Goal: Transaction & Acquisition: Purchase product/service

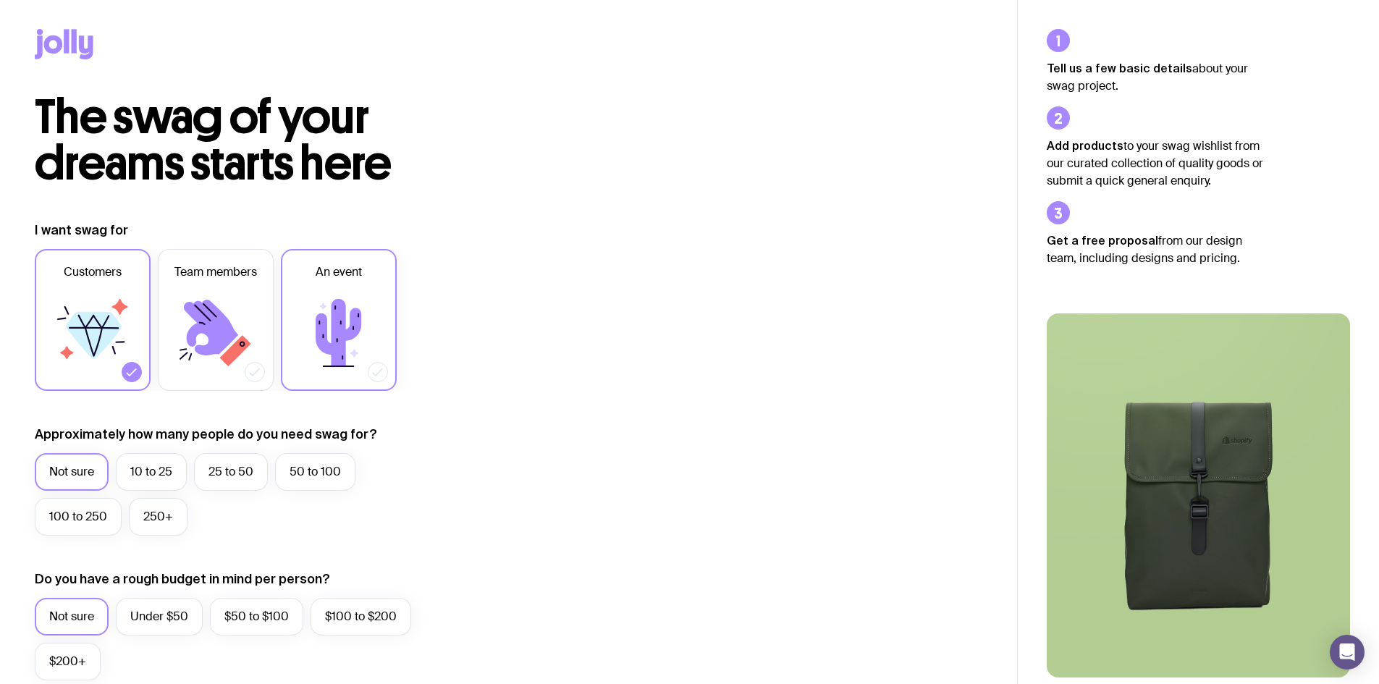
click at [363, 298] on icon at bounding box center [338, 333] width 87 height 87
click at [0, 0] on input "An event" at bounding box center [0, 0] width 0 height 0
click at [144, 526] on label "250+" at bounding box center [158, 517] width 59 height 38
click at [0, 0] on input "250+" at bounding box center [0, 0] width 0 height 0
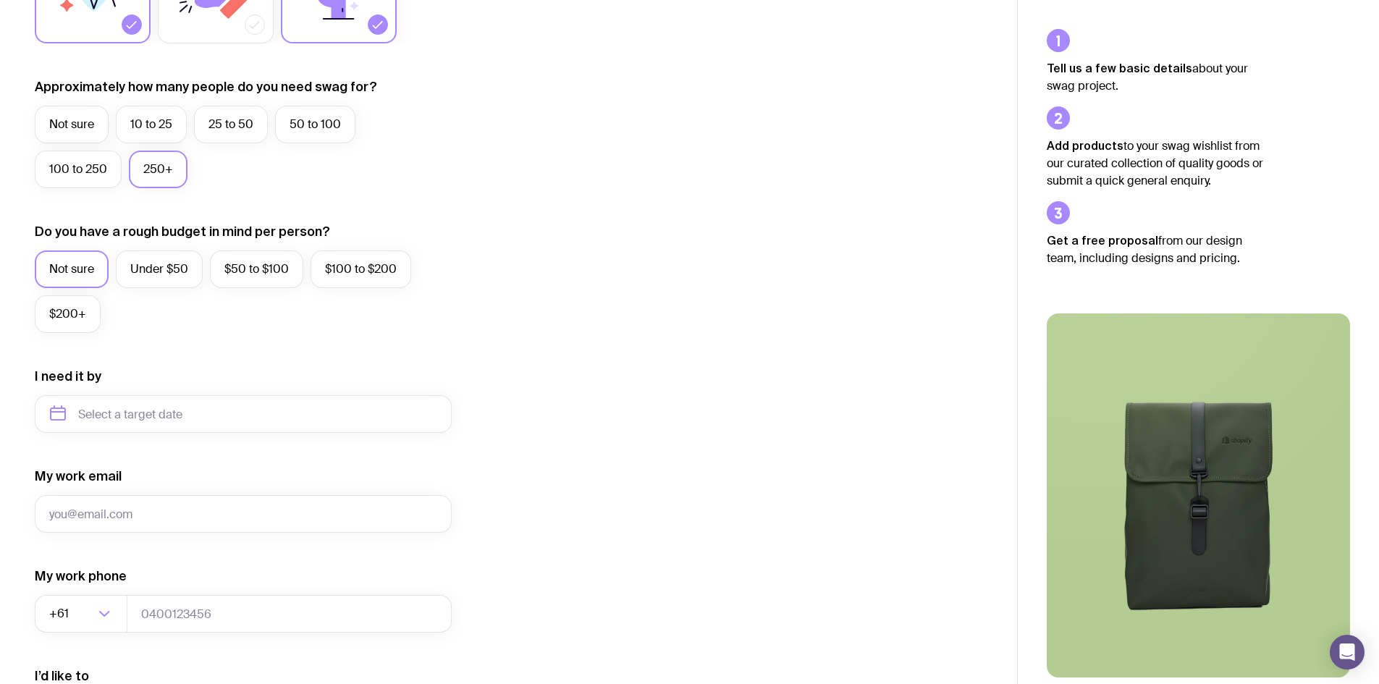
scroll to position [362, 0]
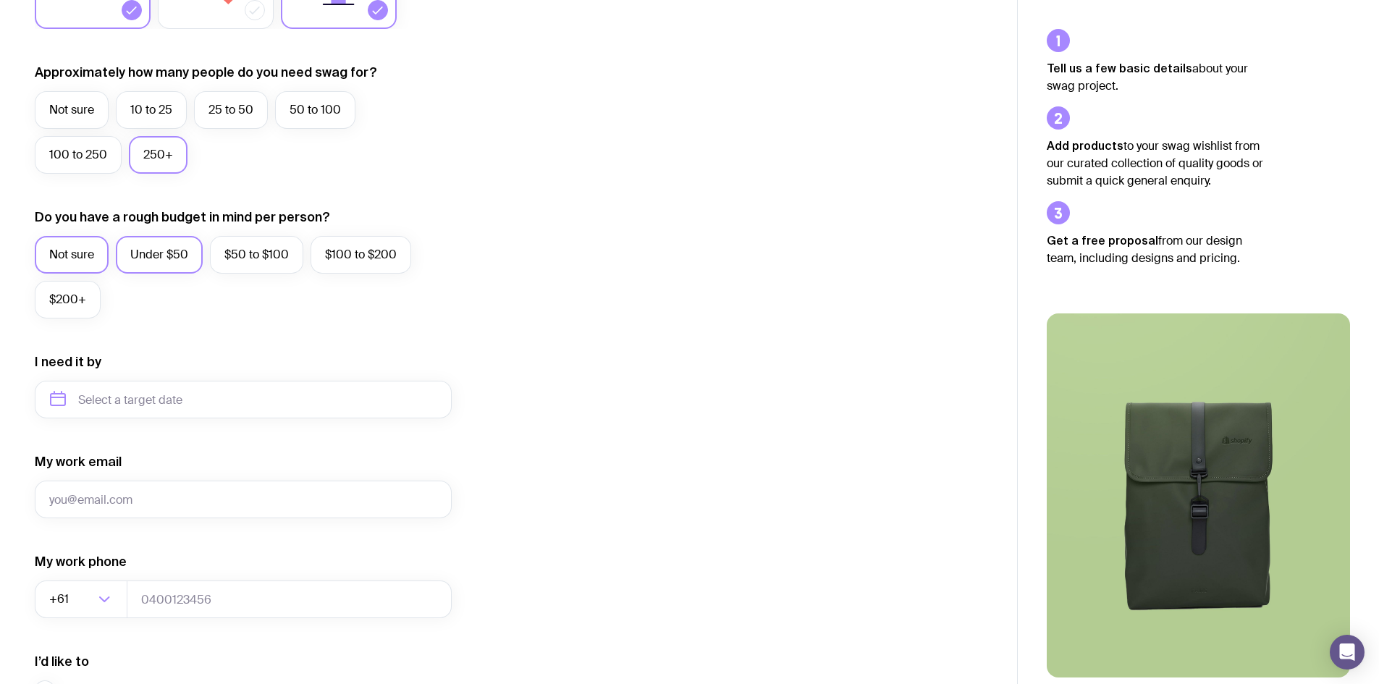
click at [167, 264] on label "Under $50" at bounding box center [159, 255] width 87 height 38
click at [0, 0] on input "Under $50" at bounding box center [0, 0] width 0 height 0
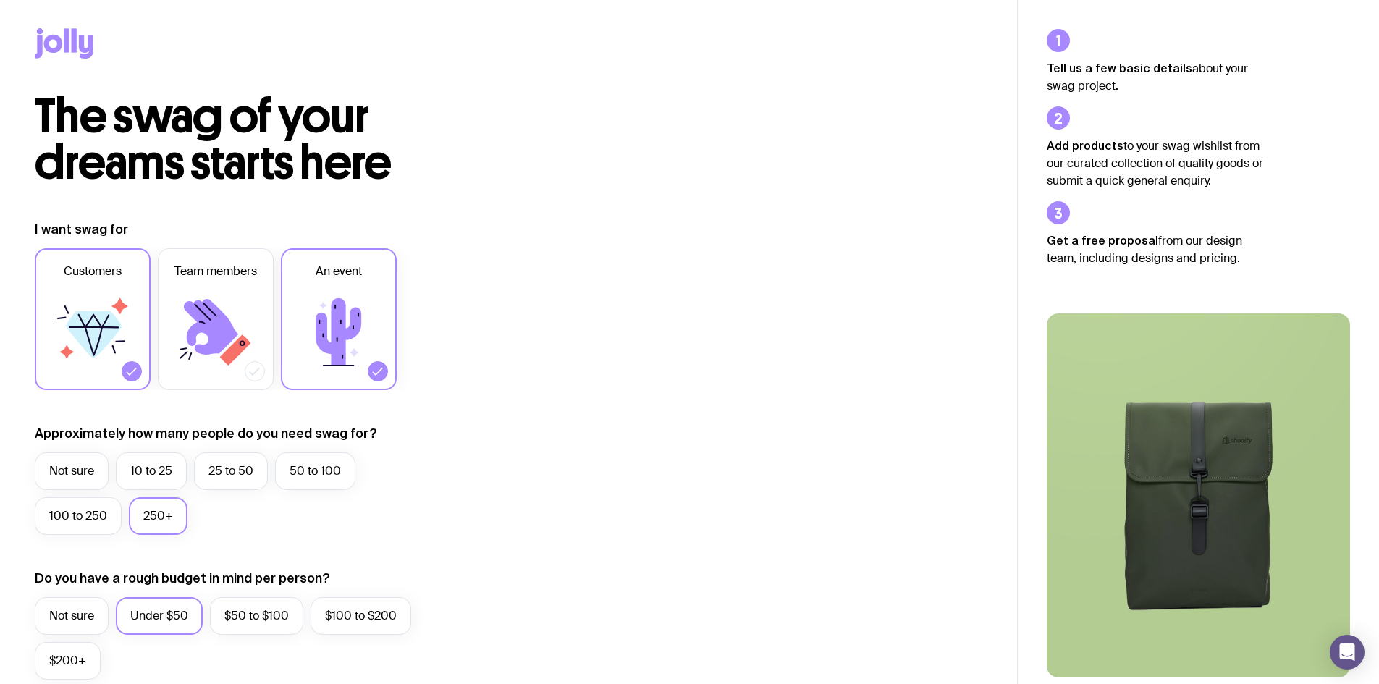
scroll to position [0, 0]
click at [63, 44] on icon at bounding box center [64, 44] width 59 height 30
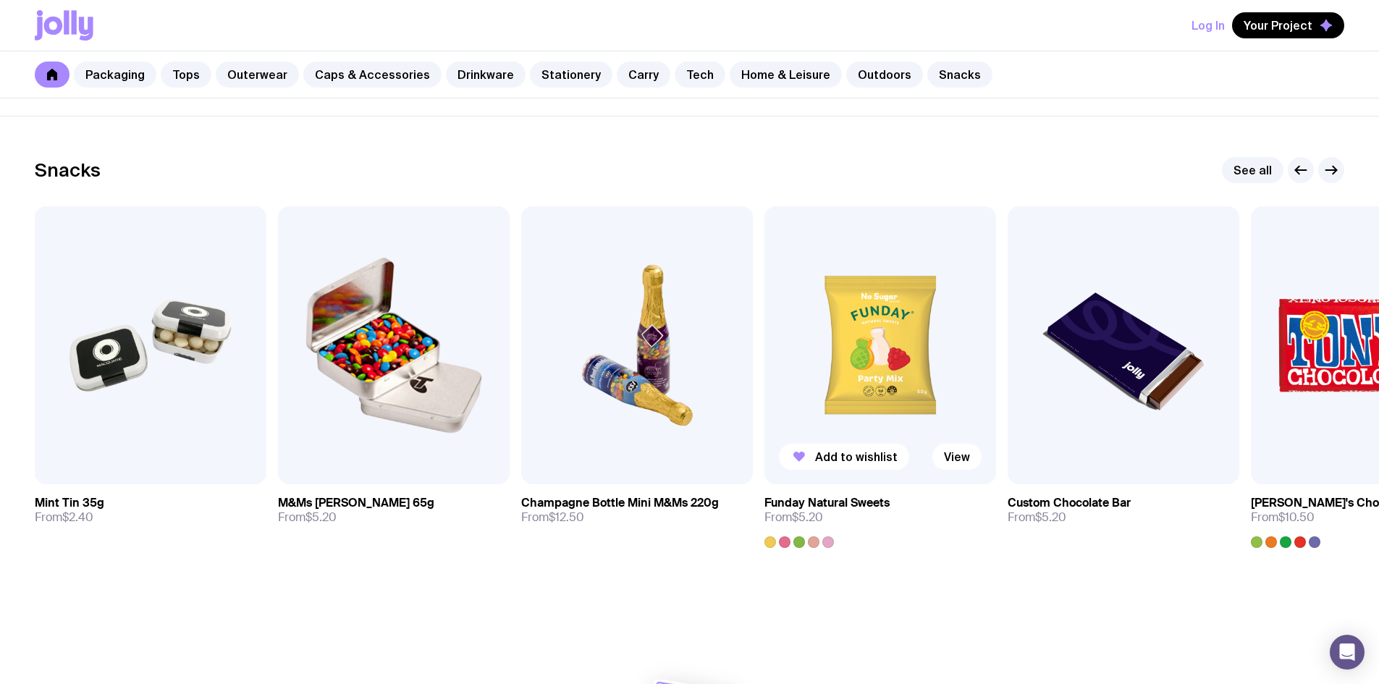
scroll to position [4972, 0]
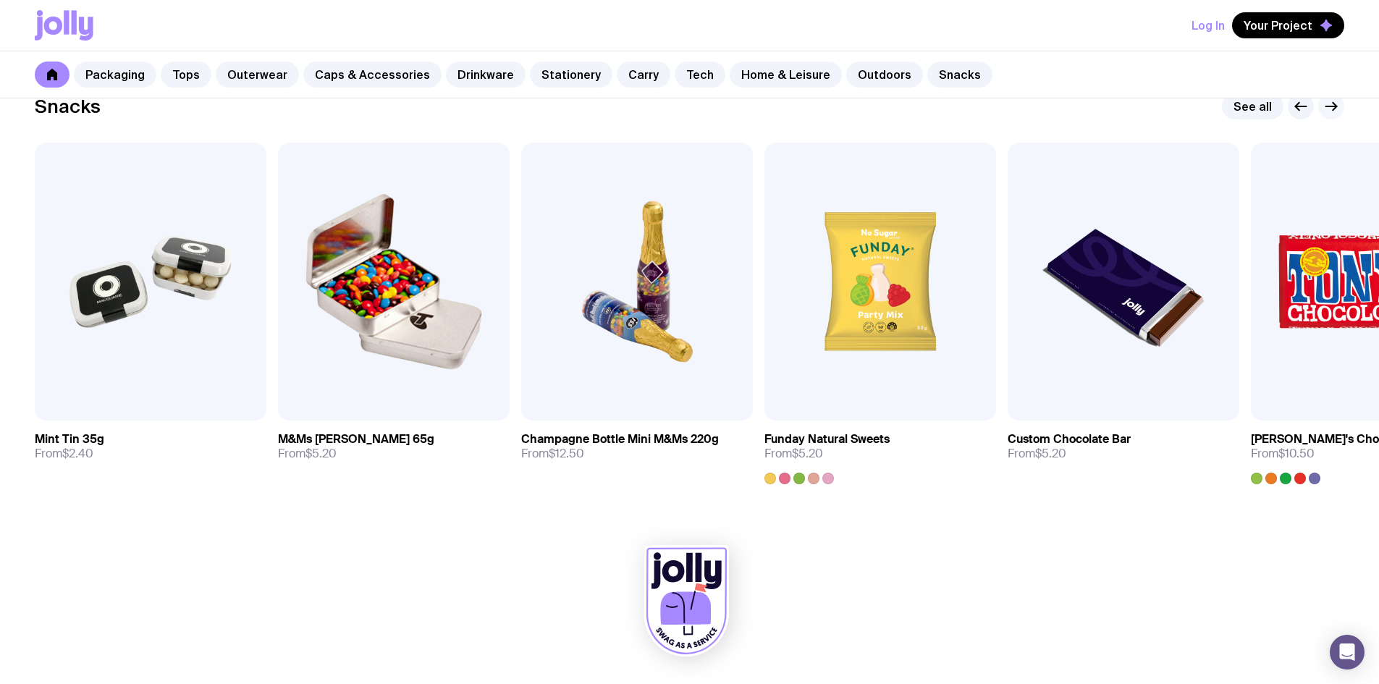
click at [1335, 112] on icon "button" at bounding box center [1331, 106] width 17 height 17
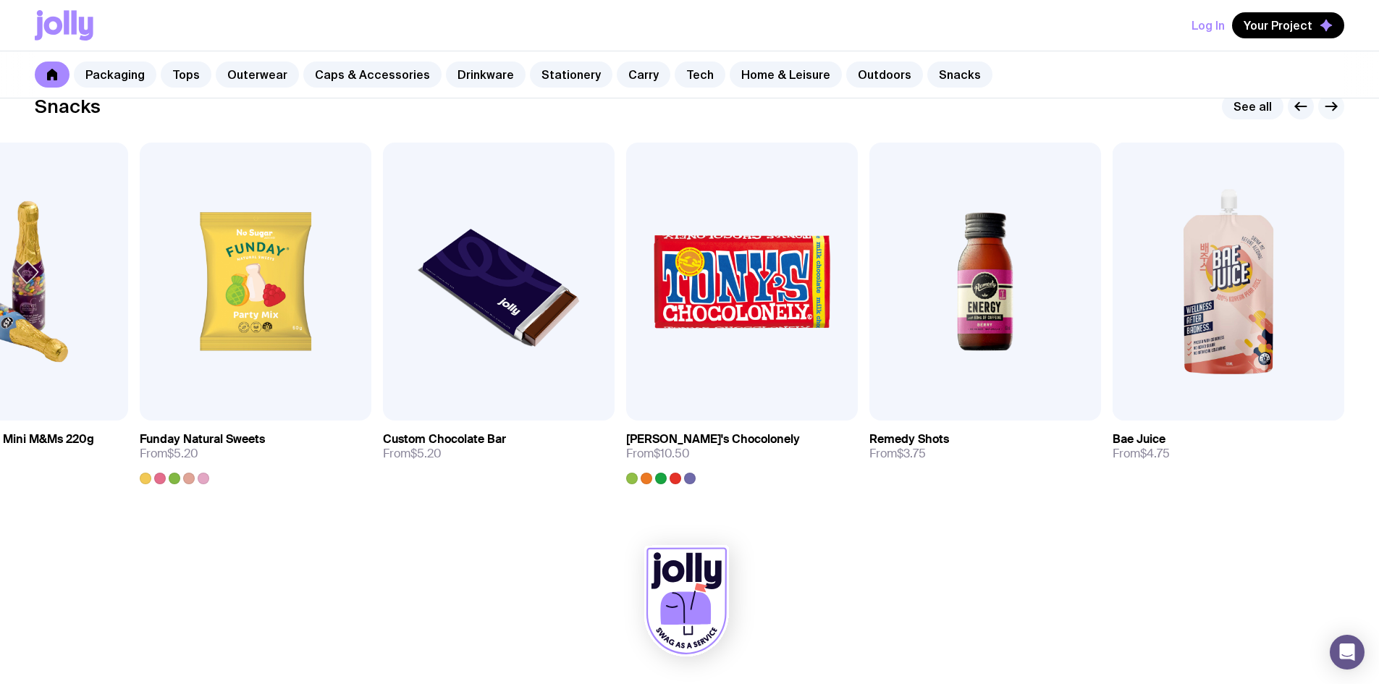
click at [1335, 112] on icon "button" at bounding box center [1331, 106] width 17 height 17
click at [1334, 106] on icon "button" at bounding box center [1331, 106] width 17 height 17
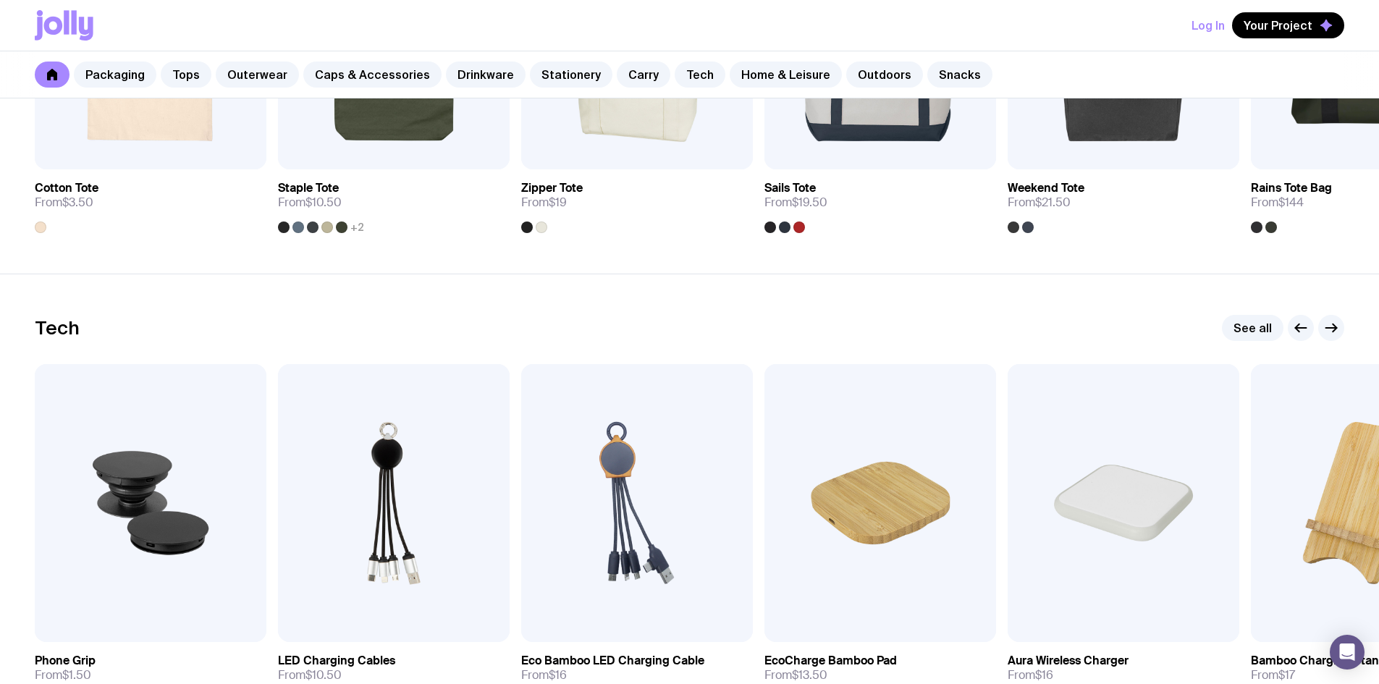
scroll to position [3451, 0]
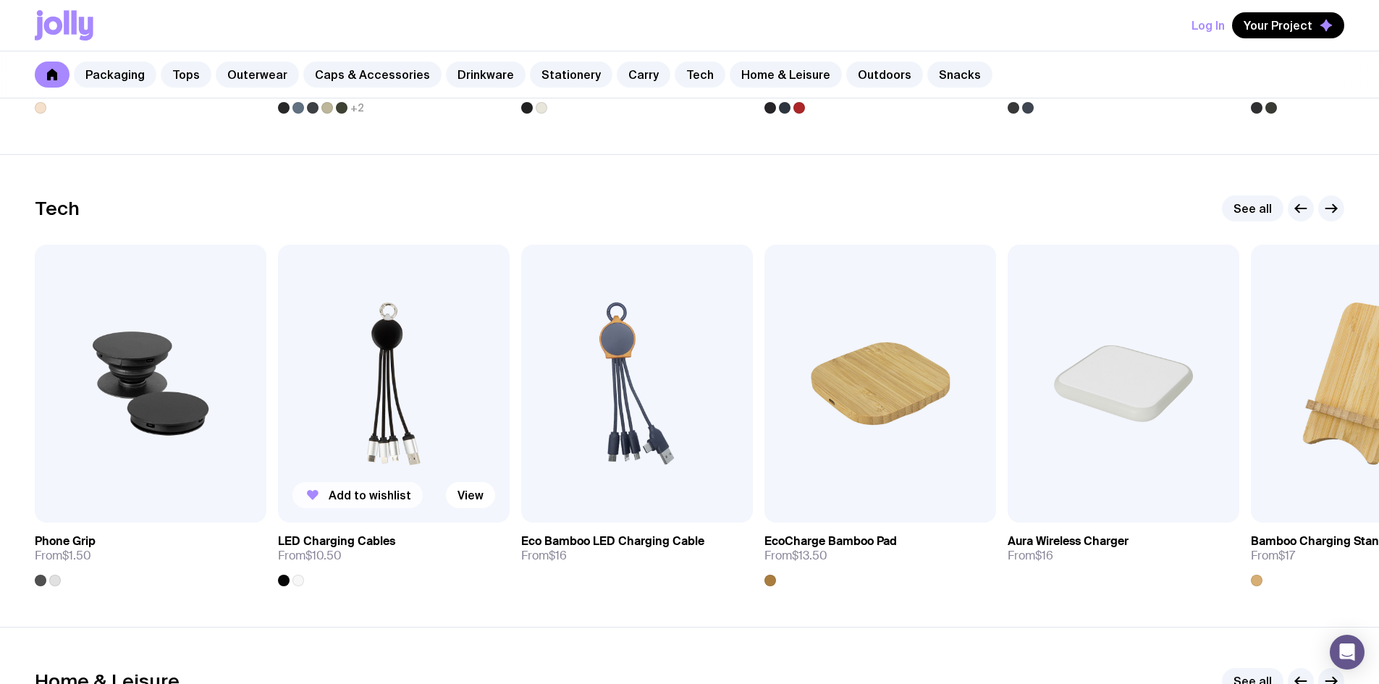
click at [413, 484] on div "Add to wishlist" at bounding box center [358, 495] width 130 height 26
click at [358, 406] on img at bounding box center [394, 384] width 232 height 278
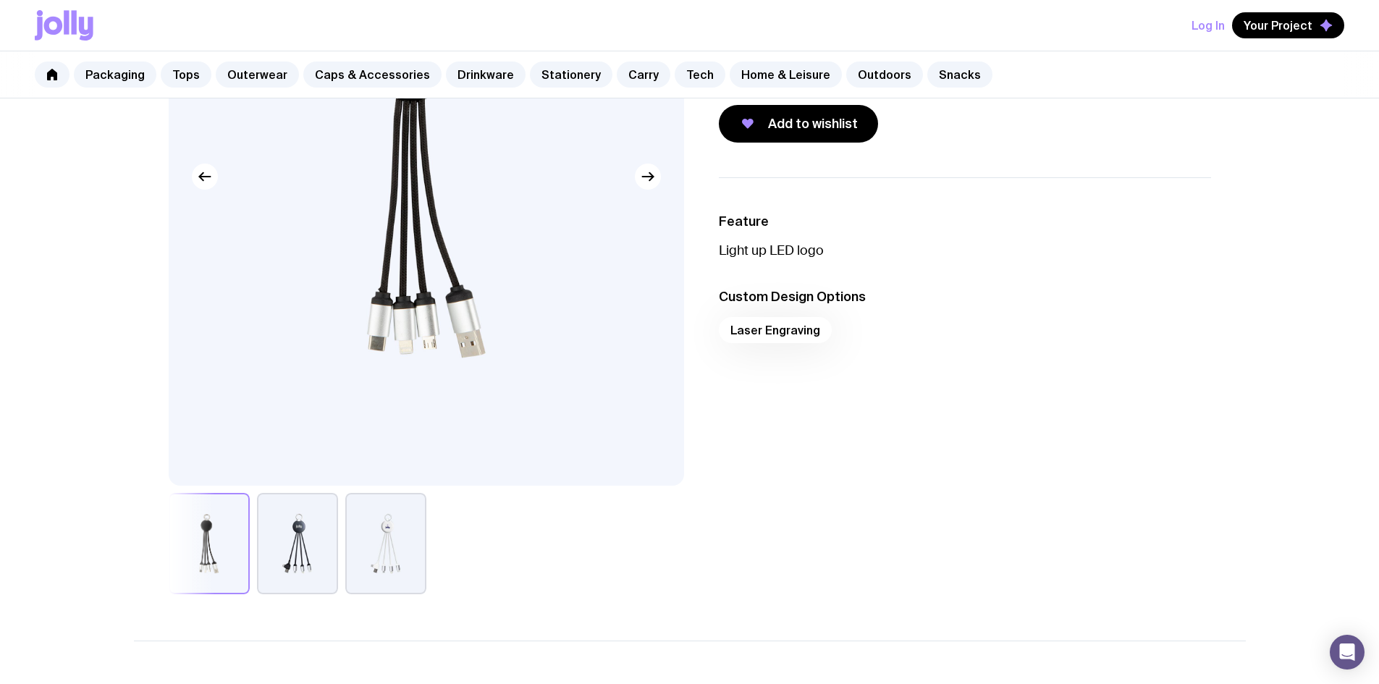
scroll to position [434, 0]
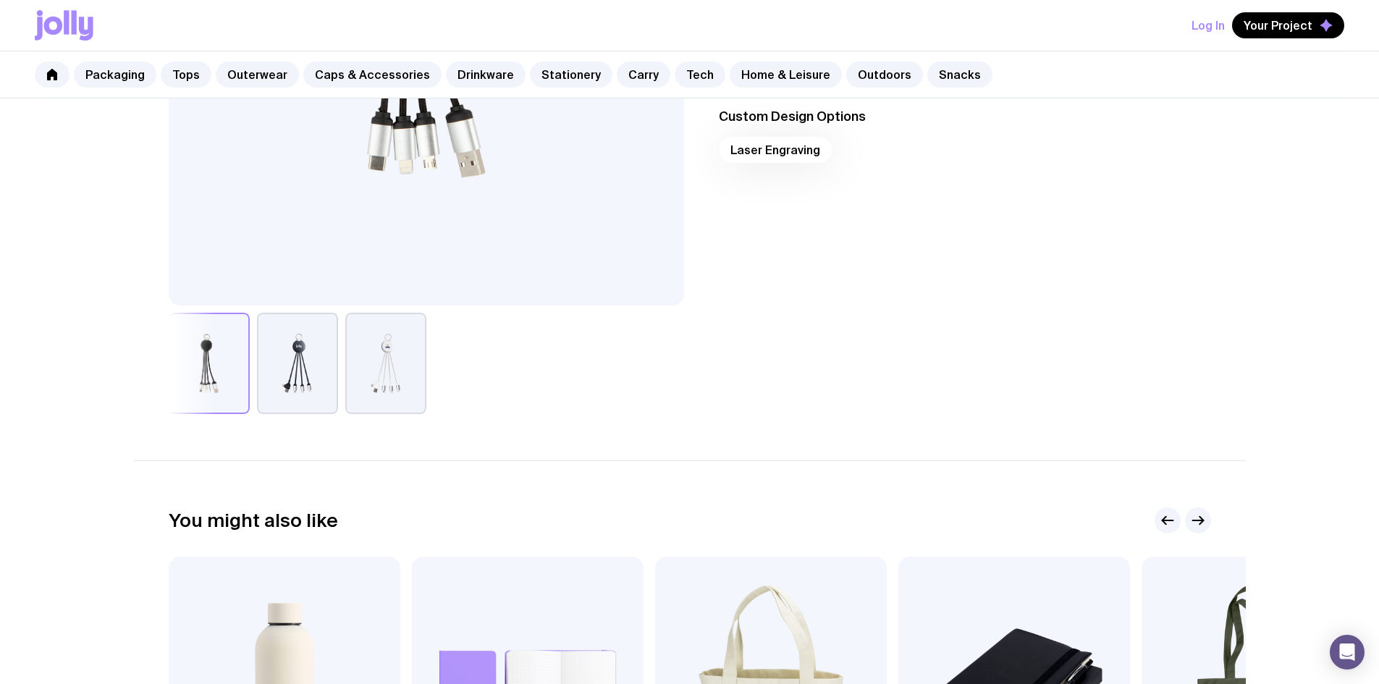
click at [328, 370] on button "button" at bounding box center [297, 363] width 81 height 101
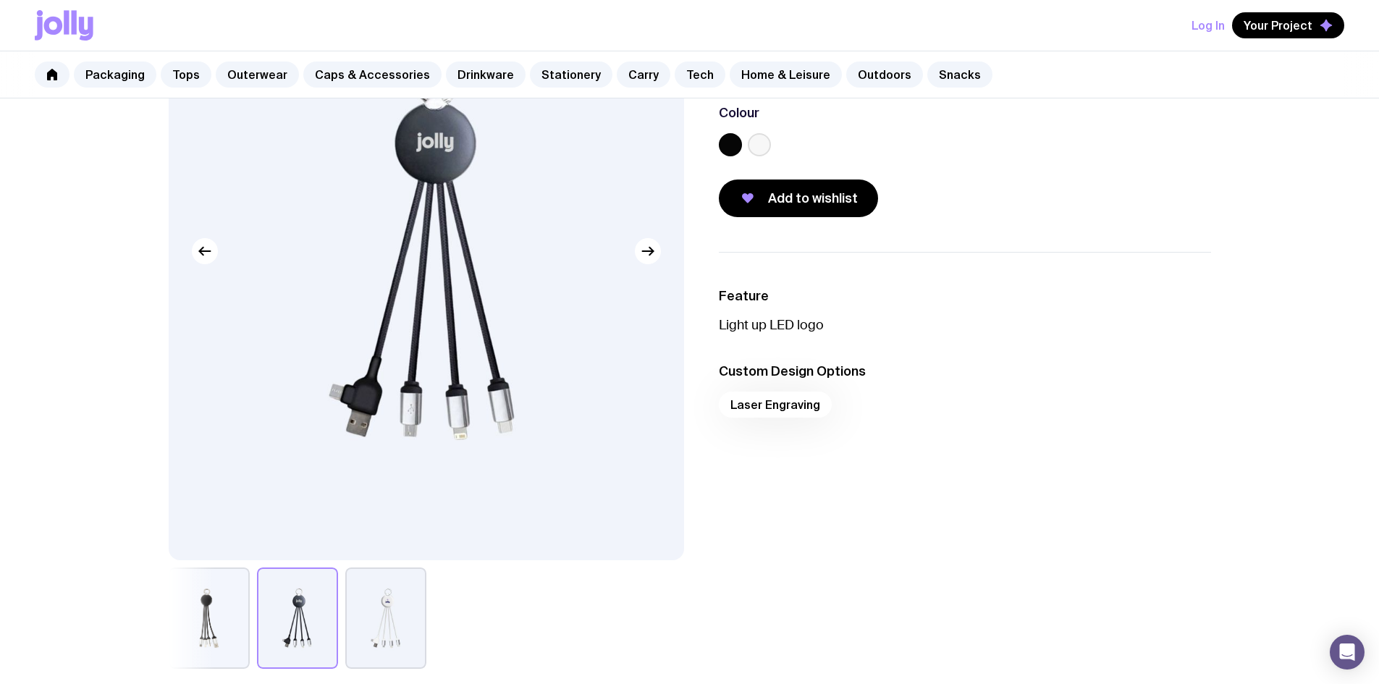
scroll to position [145, 0]
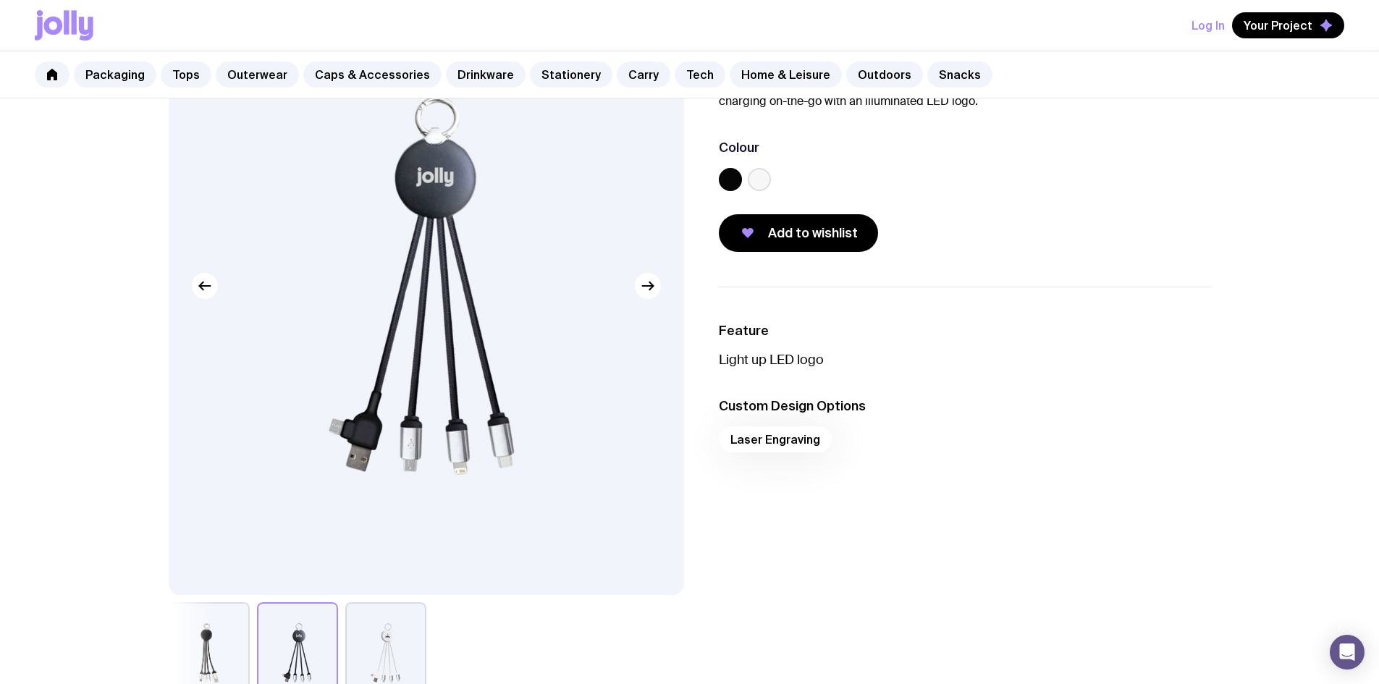
click at [394, 631] on button "button" at bounding box center [385, 652] width 81 height 101
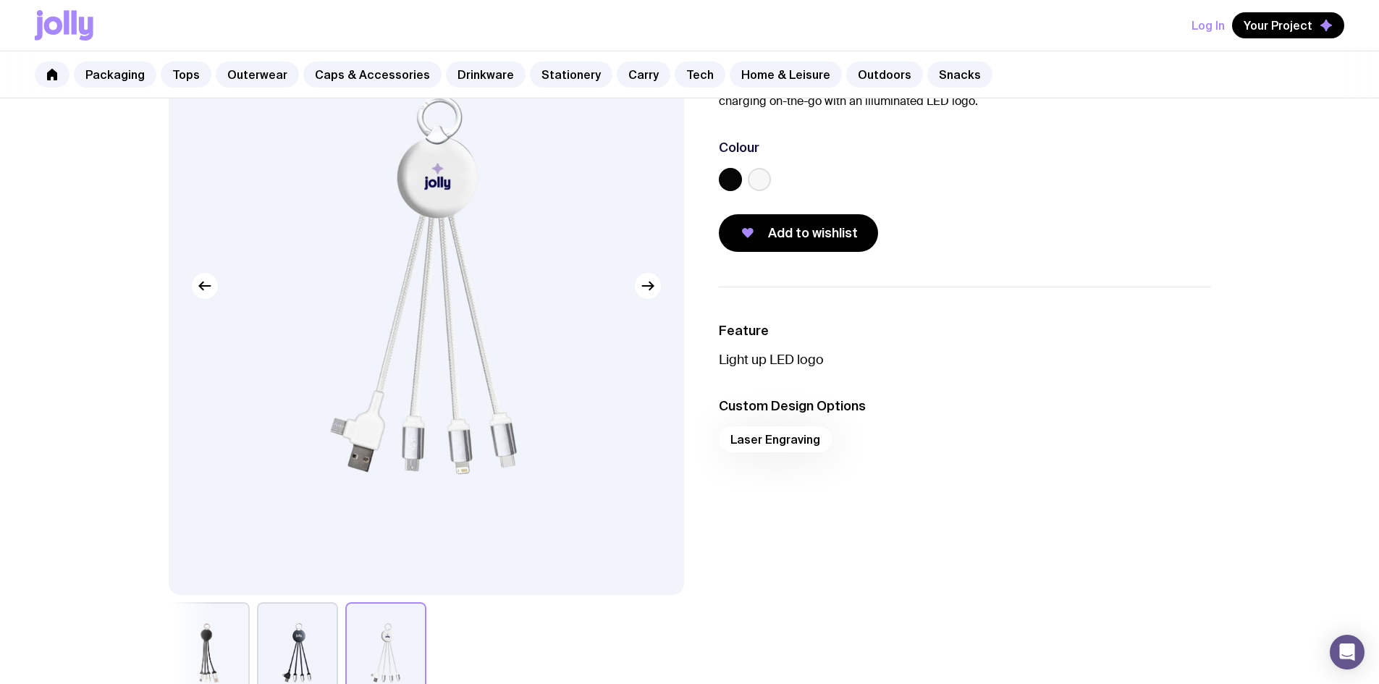
click at [776, 361] on p "Light up LED logo" at bounding box center [965, 359] width 492 height 17
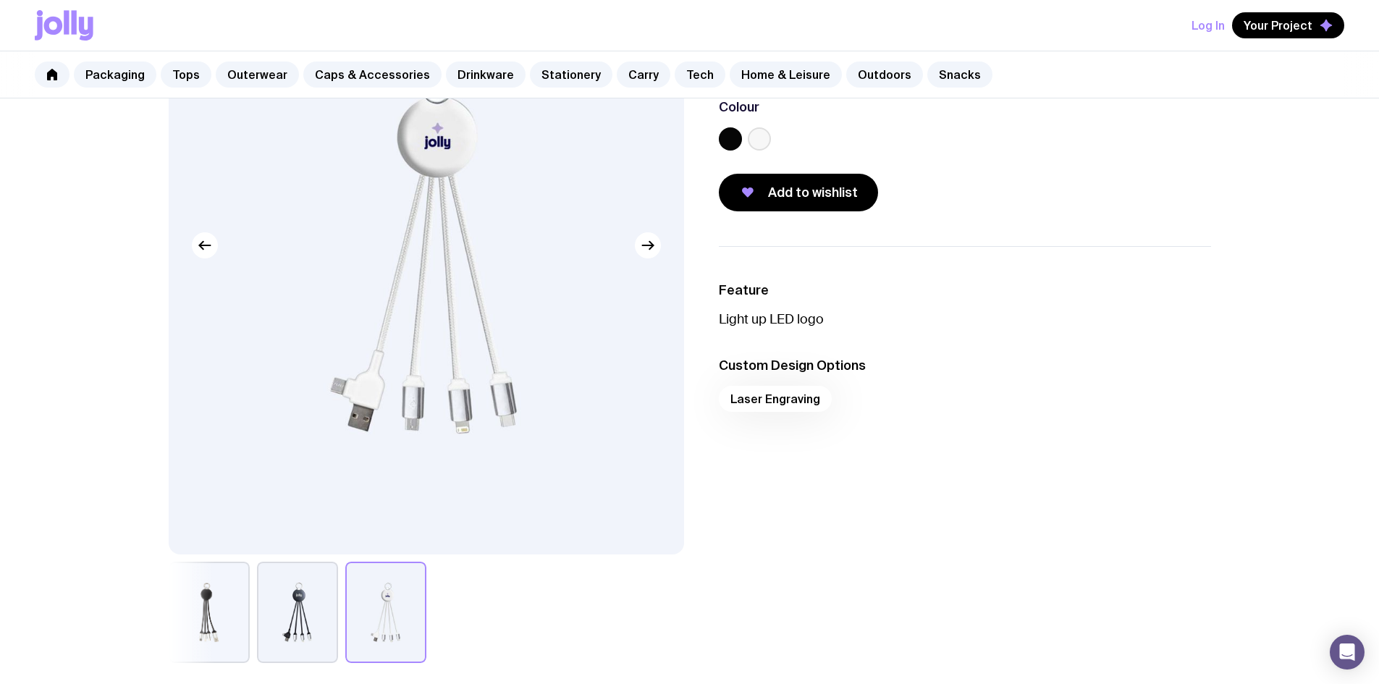
scroll to position [0, 0]
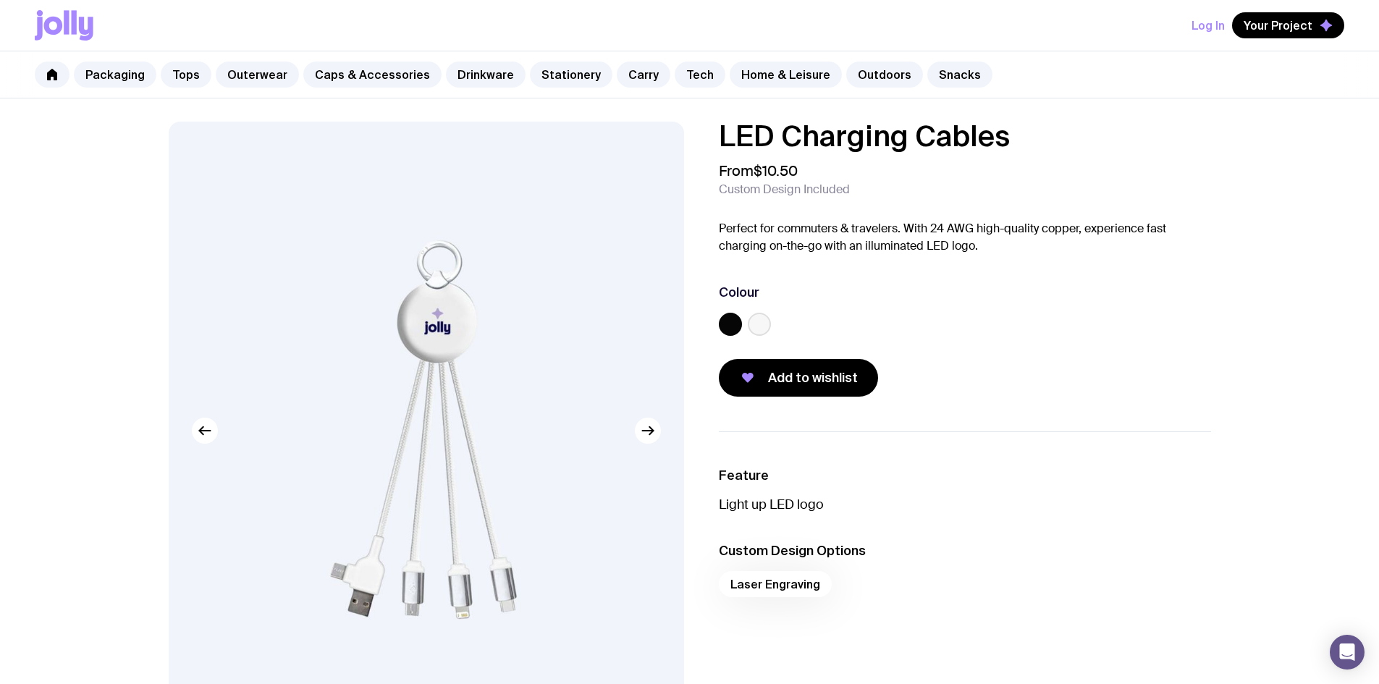
click at [1209, 29] on button "Log In" at bounding box center [1208, 25] width 33 height 26
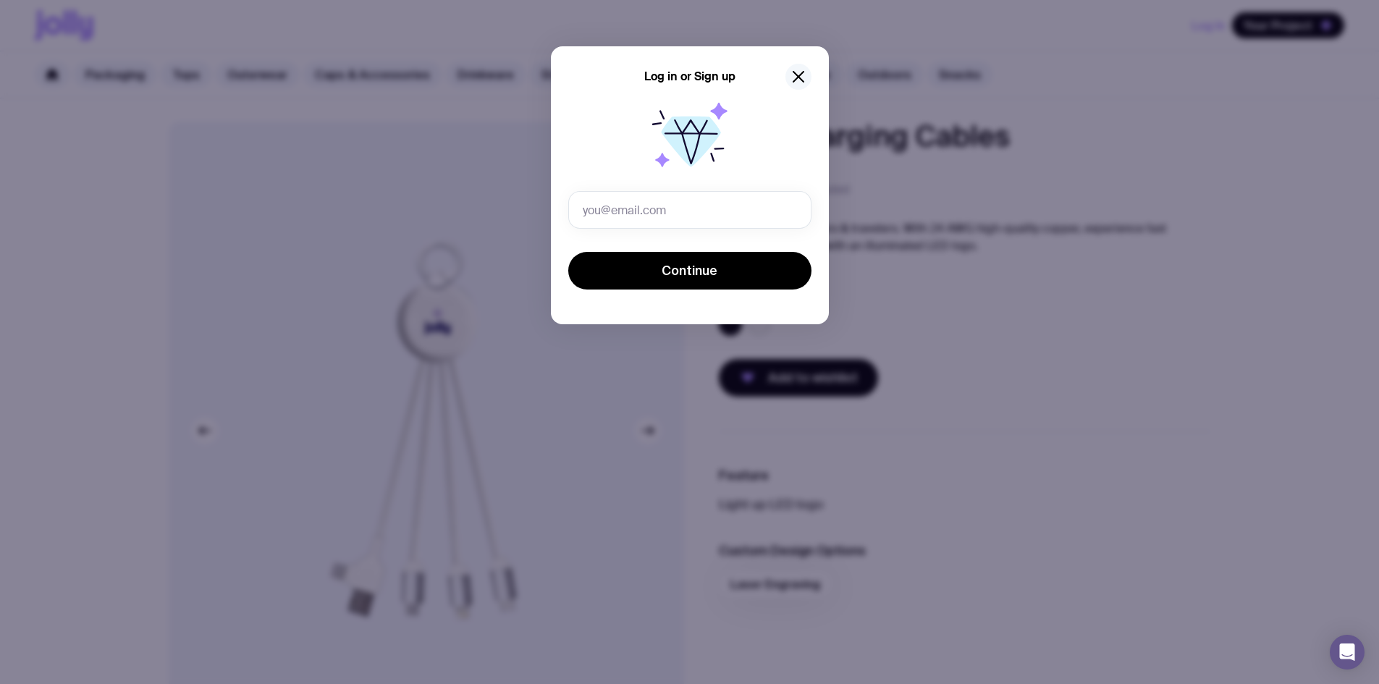
click at [794, 77] on icon "button" at bounding box center [798, 76] width 17 height 17
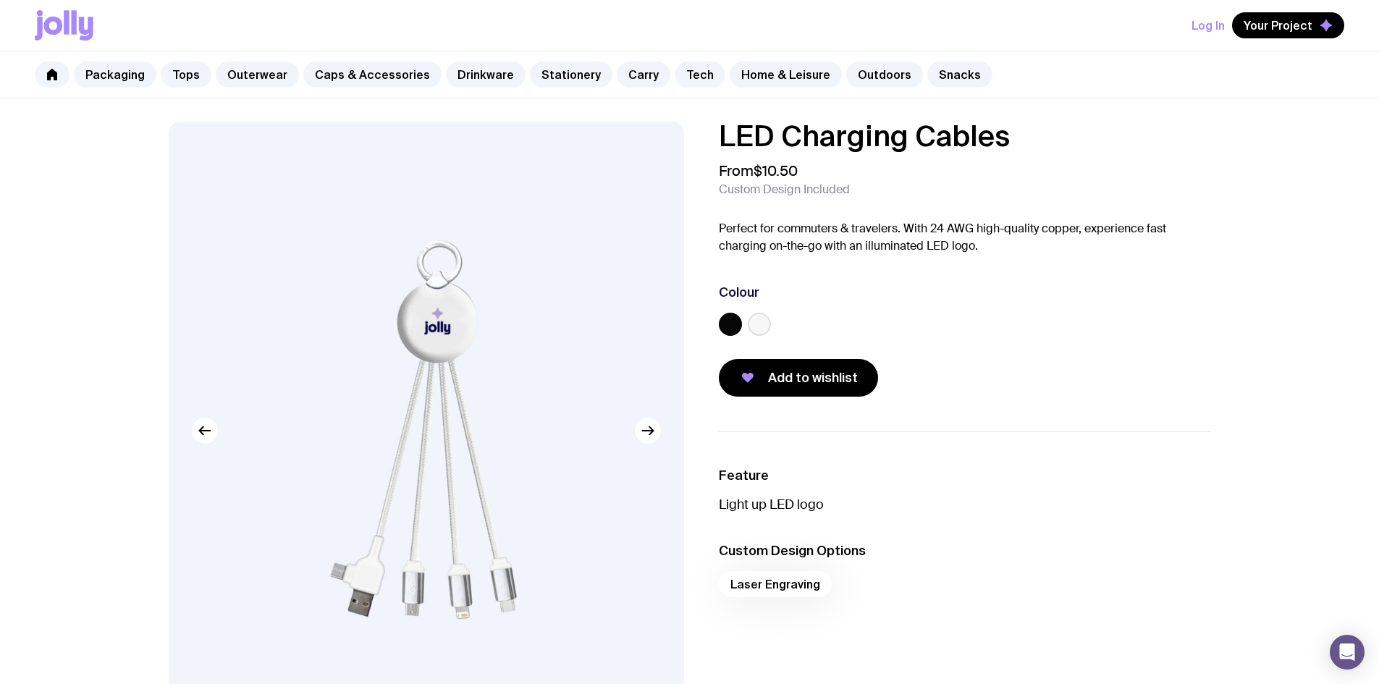
click at [57, 31] on icon at bounding box center [53, 26] width 19 height 18
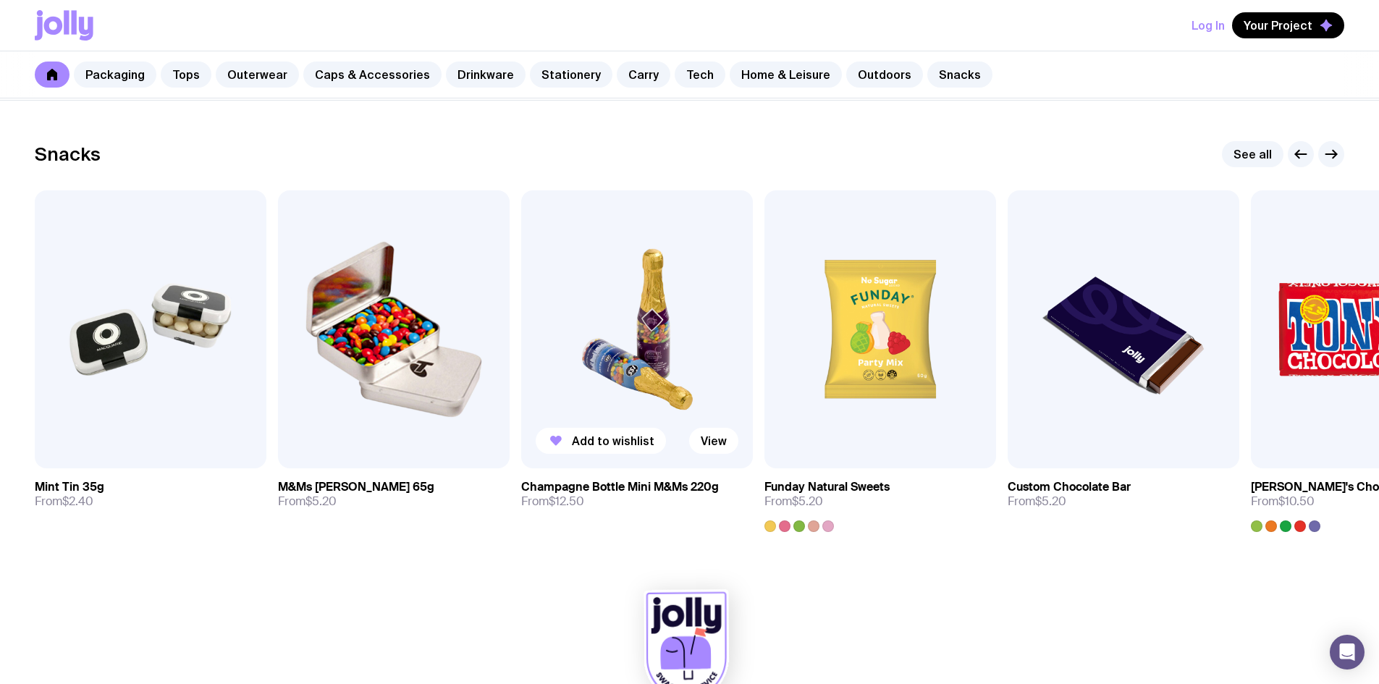
scroll to position [4972, 0]
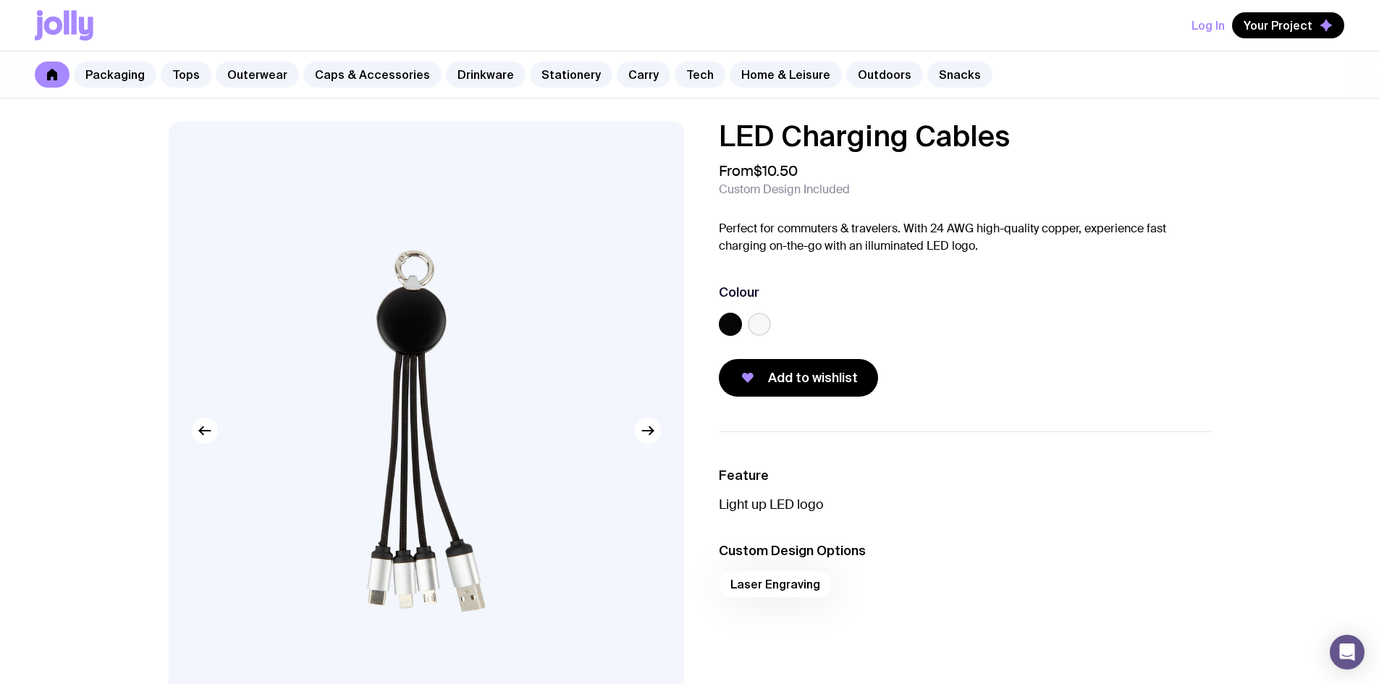
scroll to position [878, 0]
